Goal: Information Seeking & Learning: Learn about a topic

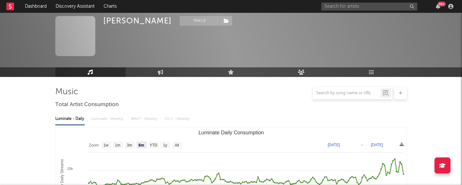
select select "6m"
select select "1w"
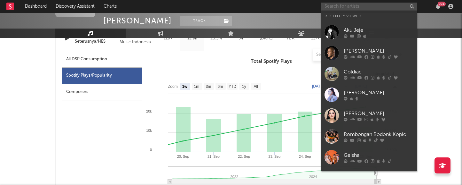
click at [335, 5] on input "text" at bounding box center [369, 7] width 96 height 8
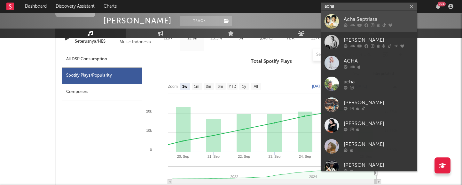
type input "acha"
click at [358, 21] on div "Acha Septriasa" at bounding box center [379, 19] width 70 height 8
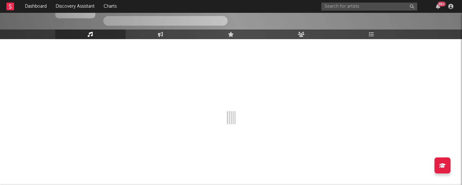
scroll to position [294, 0]
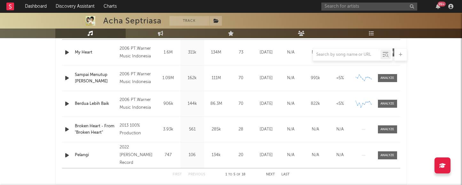
select select "6m"
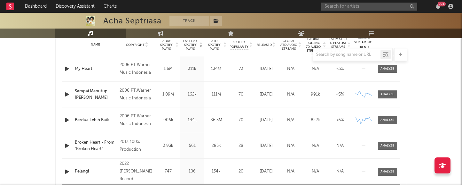
scroll to position [259, 0]
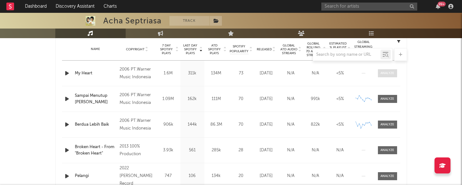
click at [391, 75] on div at bounding box center [388, 73] width 14 height 5
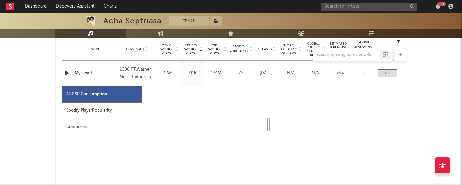
click at [105, 113] on div "Spotify Plays/Popularity" at bounding box center [102, 110] width 80 height 16
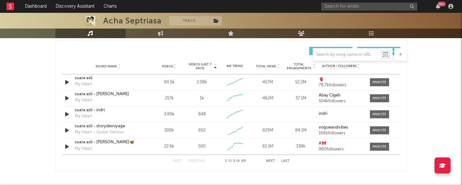
scroll to position [752, 0]
select select "6m"
select select "1w"
click at [378, 81] on div at bounding box center [380, 81] width 14 height 5
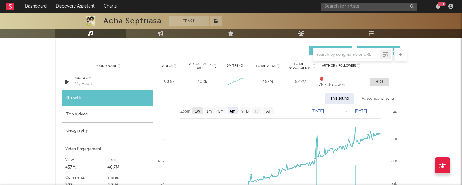
click at [198, 112] on text "1w" at bounding box center [197, 111] width 5 height 4
select select "1w"
type input "[DATE]"
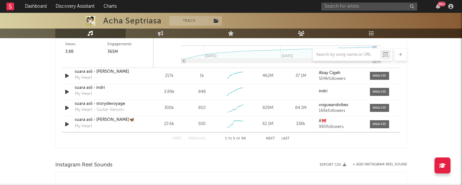
scroll to position [949, 0]
click at [382, 93] on div at bounding box center [380, 92] width 14 height 5
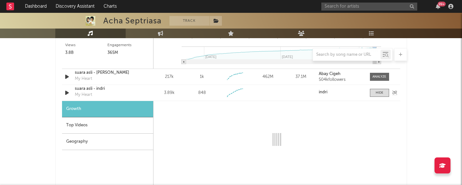
select select "1w"
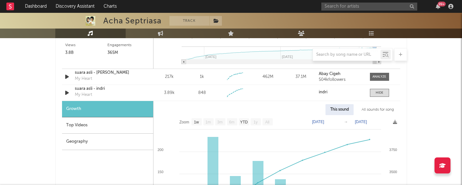
click at [112, 124] on div "Top Videos" at bounding box center [107, 125] width 91 height 16
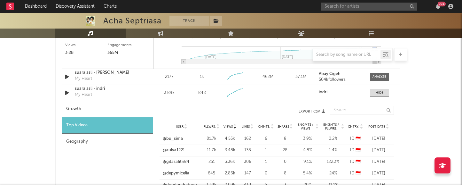
click at [124, 109] on div "Growth" at bounding box center [107, 109] width 91 height 16
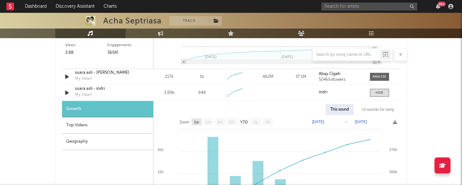
click at [196, 122] on text "1w" at bounding box center [196, 122] width 5 height 4
select select "1w"
type input "[DATE]"
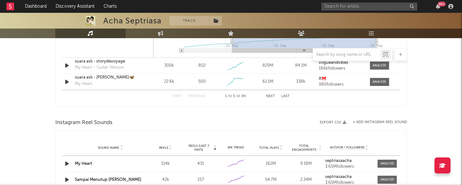
scroll to position [1171, 0]
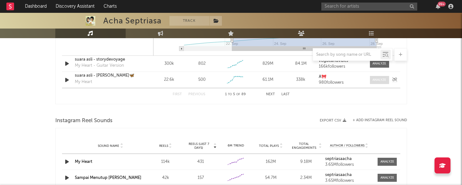
click at [379, 81] on div at bounding box center [380, 79] width 14 height 5
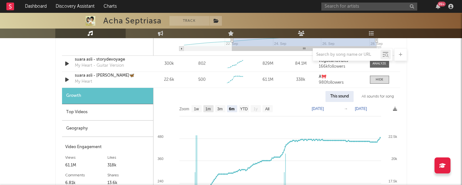
click at [207, 108] on text "1m" at bounding box center [207, 109] width 5 height 4
select select "1m"
type input "[DATE]"
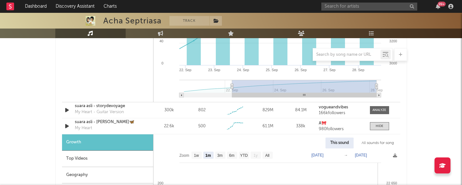
scroll to position [1122, 0]
